Goal: Check status: Check status

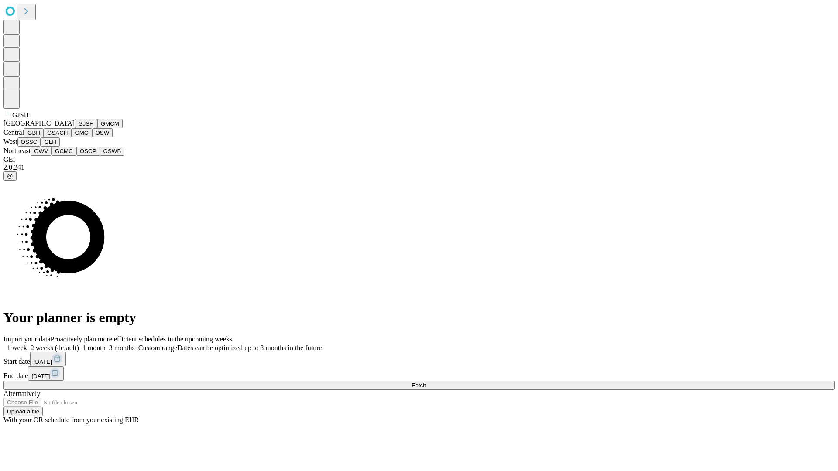
click at [75, 128] on button "GJSH" at bounding box center [86, 123] width 23 height 9
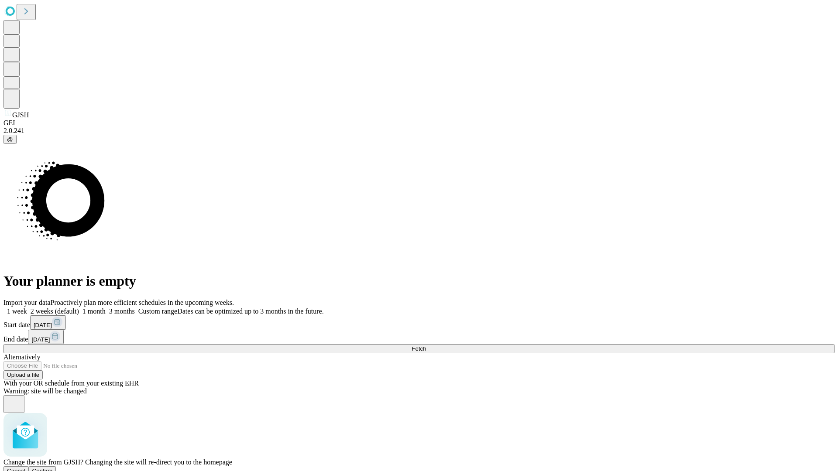
click at [53, 468] on span "Confirm" at bounding box center [42, 471] width 21 height 7
click at [106, 308] on label "1 month" at bounding box center [92, 311] width 27 height 7
click at [426, 346] on span "Fetch" at bounding box center [418, 349] width 14 height 7
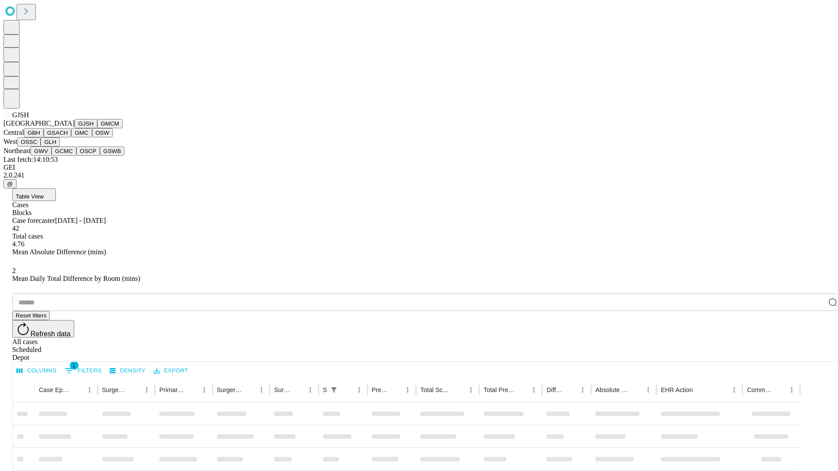
click at [97, 128] on button "GMCM" at bounding box center [109, 123] width 25 height 9
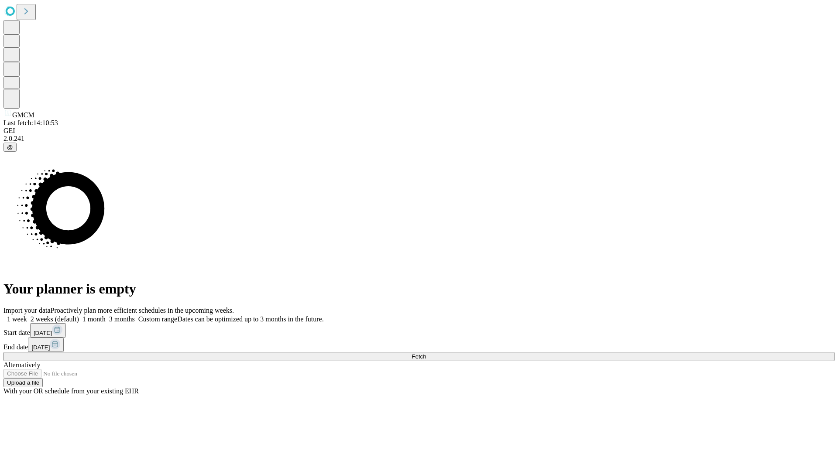
click at [106, 315] on label "1 month" at bounding box center [92, 318] width 27 height 7
click at [426, 353] on span "Fetch" at bounding box center [418, 356] width 14 height 7
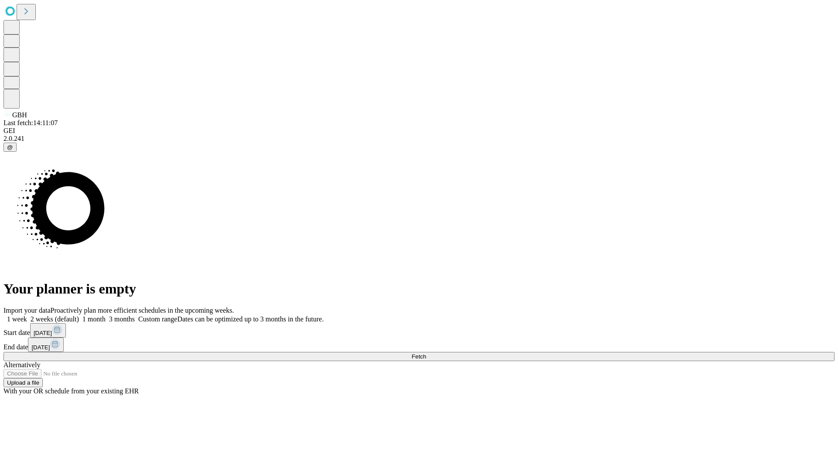
click at [106, 315] on label "1 month" at bounding box center [92, 318] width 27 height 7
click at [426, 353] on span "Fetch" at bounding box center [418, 356] width 14 height 7
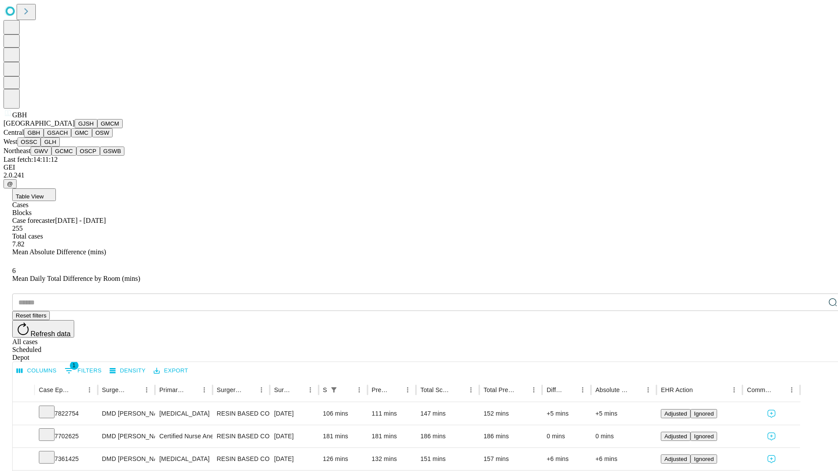
click at [68, 137] on button "GSACH" at bounding box center [57, 132] width 27 height 9
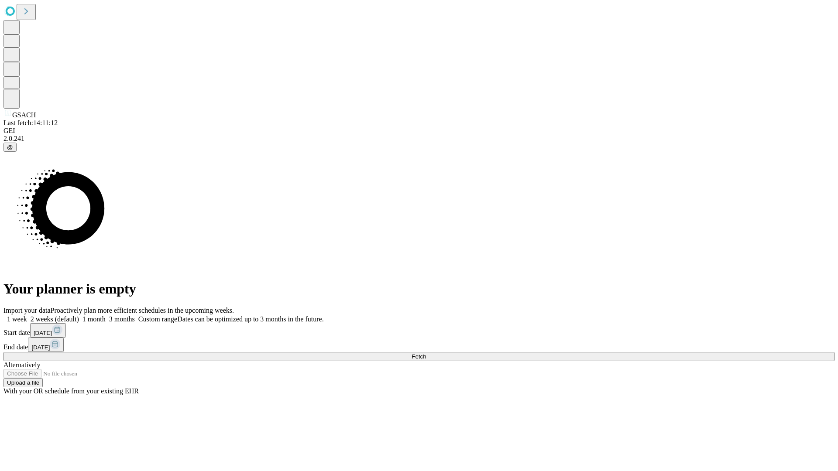
click at [106, 315] on label "1 month" at bounding box center [92, 318] width 27 height 7
click at [426, 353] on span "Fetch" at bounding box center [418, 356] width 14 height 7
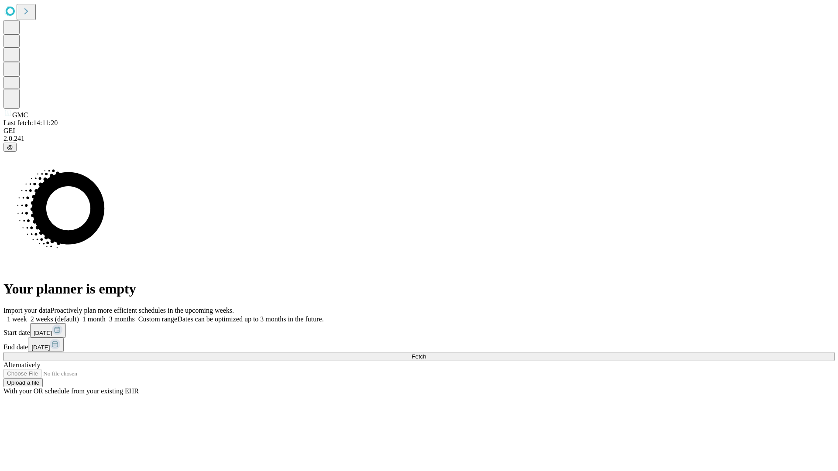
click at [426, 353] on span "Fetch" at bounding box center [418, 356] width 14 height 7
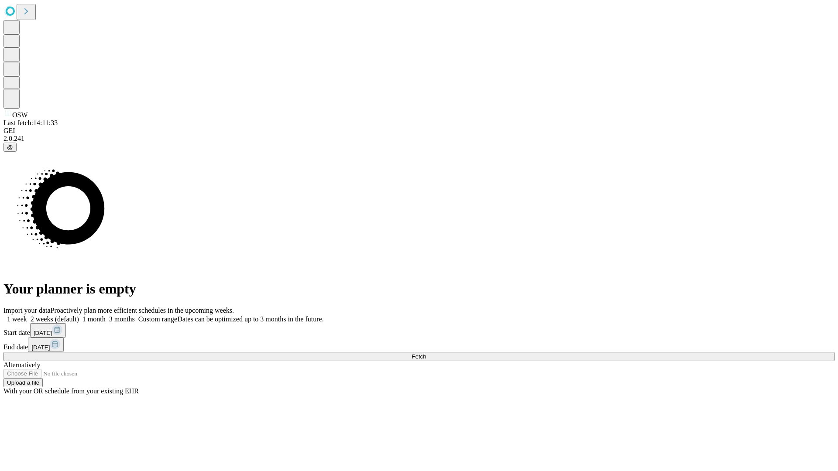
click at [426, 353] on span "Fetch" at bounding box center [418, 356] width 14 height 7
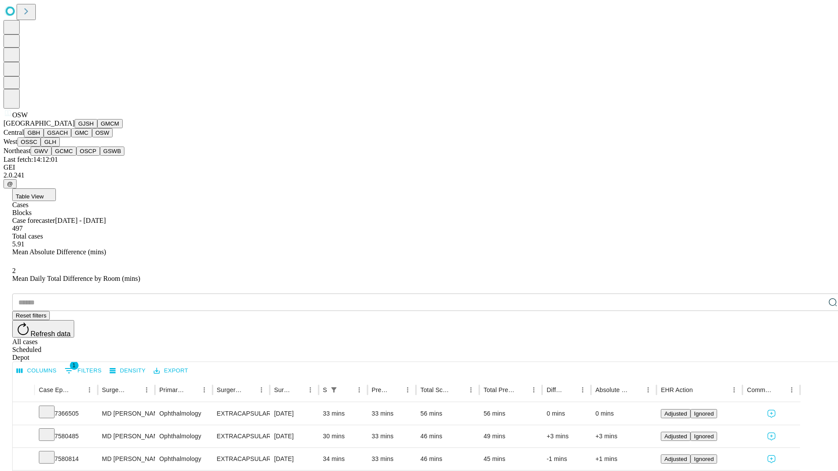
click at [41, 147] on button "OSSC" at bounding box center [29, 141] width 24 height 9
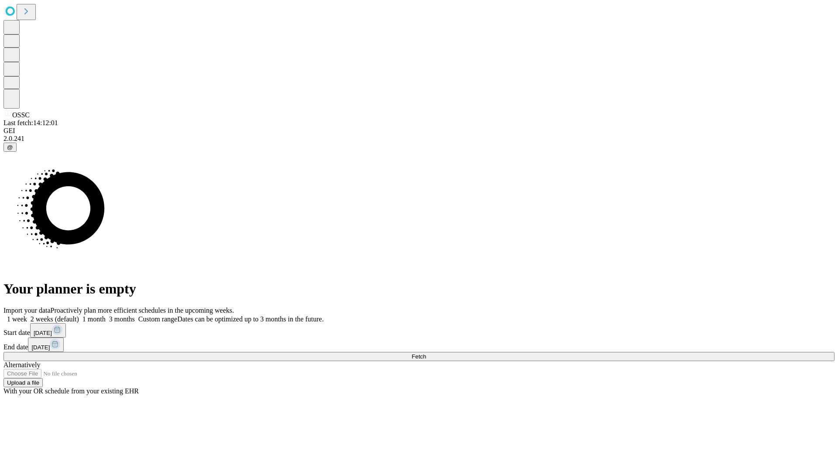
click at [106, 315] on label "1 month" at bounding box center [92, 318] width 27 height 7
click at [426, 353] on span "Fetch" at bounding box center [418, 356] width 14 height 7
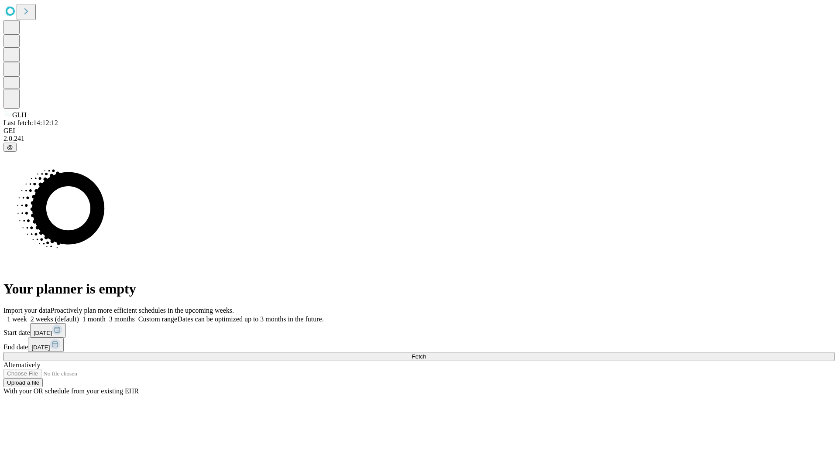
click at [106, 315] on label "1 month" at bounding box center [92, 318] width 27 height 7
click at [426, 353] on span "Fetch" at bounding box center [418, 356] width 14 height 7
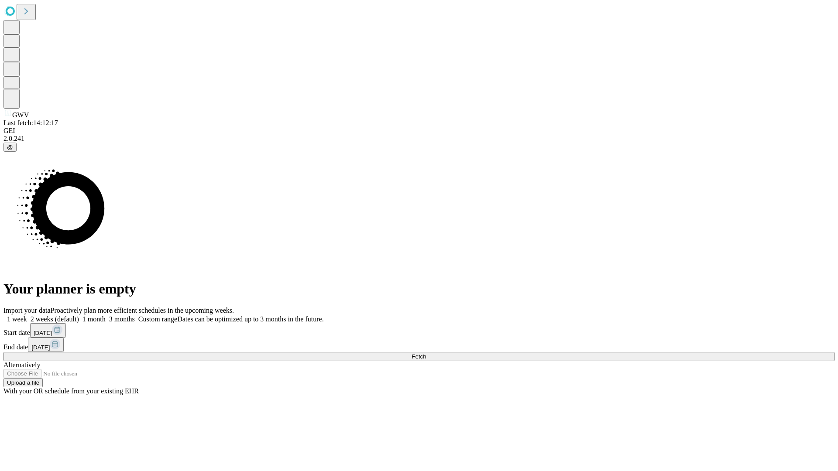
click at [106, 315] on label "1 month" at bounding box center [92, 318] width 27 height 7
click at [426, 353] on span "Fetch" at bounding box center [418, 356] width 14 height 7
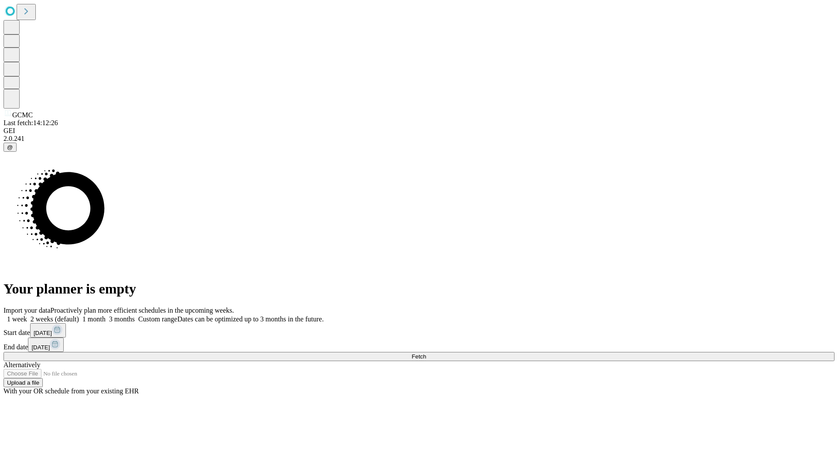
click at [106, 315] on label "1 month" at bounding box center [92, 318] width 27 height 7
click at [426, 353] on span "Fetch" at bounding box center [418, 356] width 14 height 7
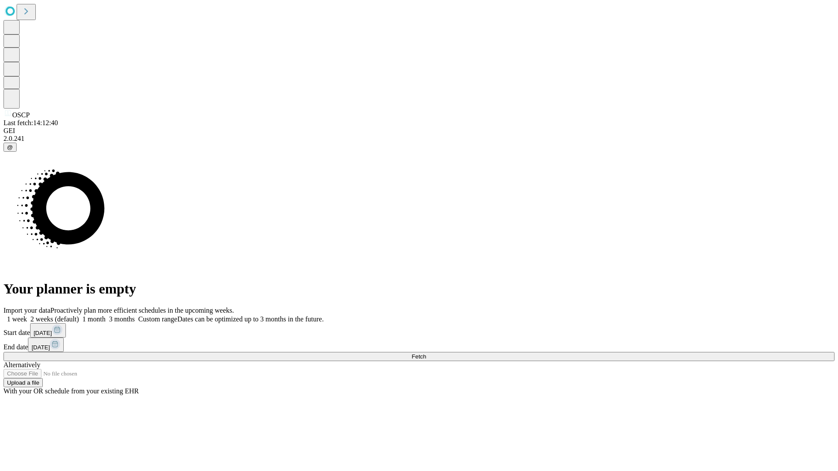
click at [106, 315] on label "1 month" at bounding box center [92, 318] width 27 height 7
click at [426, 353] on span "Fetch" at bounding box center [418, 356] width 14 height 7
